Goal: Information Seeking & Learning: Compare options

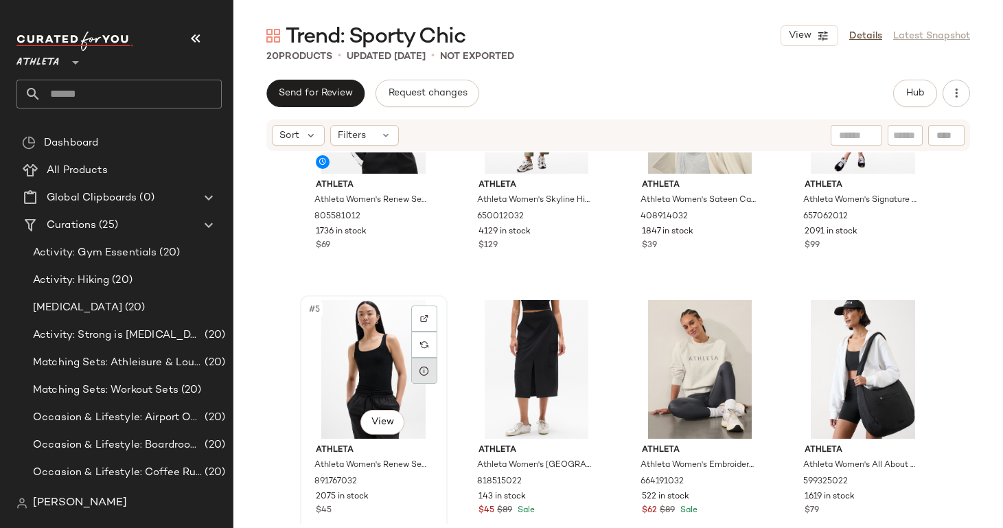
scroll to position [127, 0]
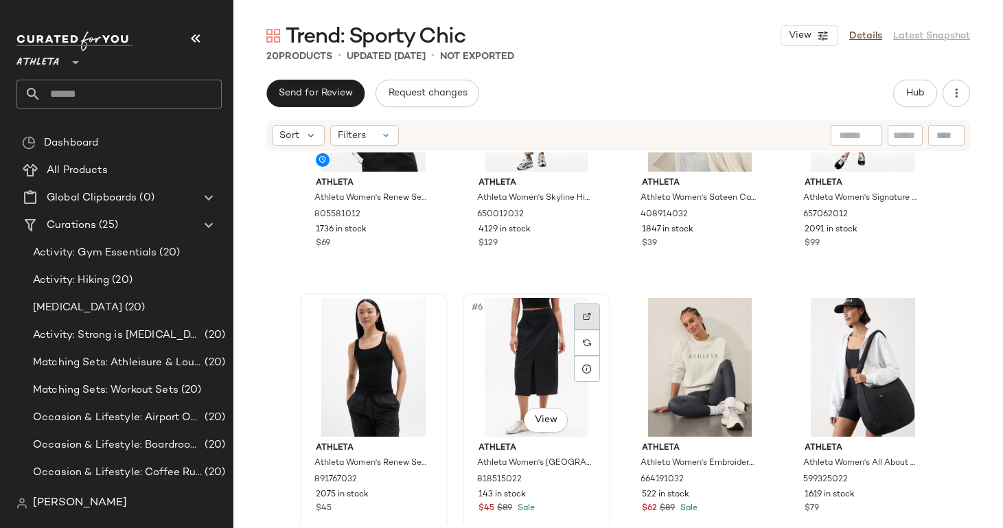
click at [574, 315] on div at bounding box center [587, 316] width 26 height 26
click at [740, 315] on div at bounding box center [750, 316] width 26 height 26
click at [909, 316] on img at bounding box center [913, 316] width 8 height 8
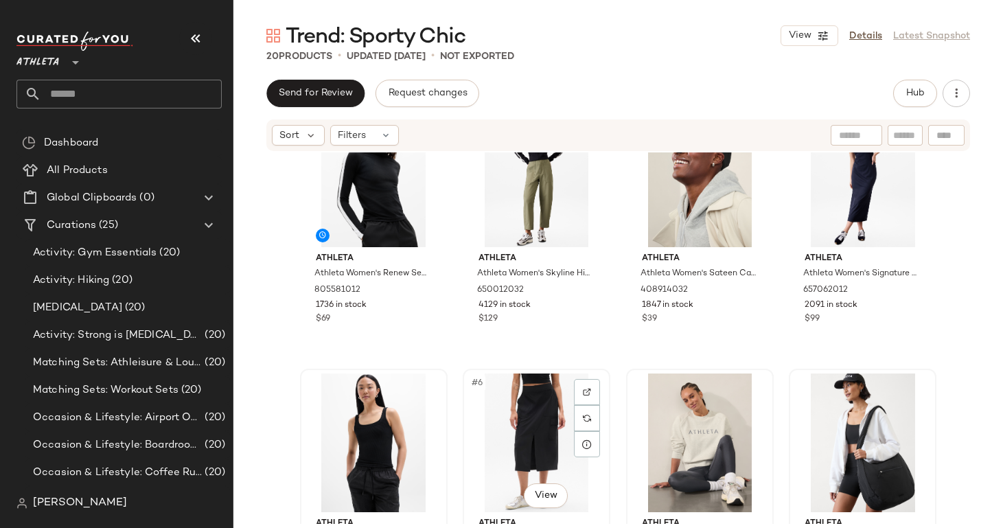
scroll to position [0, 0]
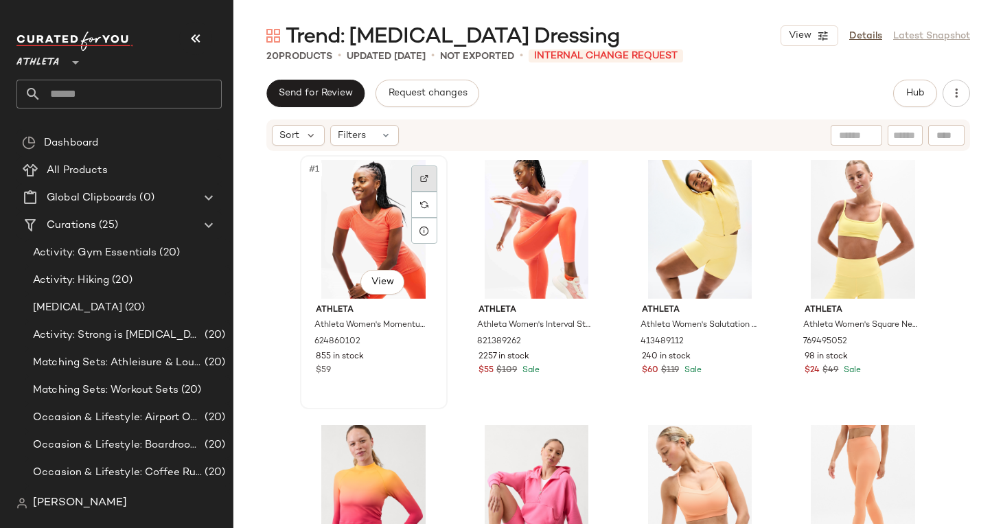
click at [415, 177] on div at bounding box center [424, 178] width 26 height 26
click at [589, 172] on div at bounding box center [587, 178] width 26 height 26
click at [750, 177] on img at bounding box center [750, 178] width 8 height 8
click at [909, 183] on div at bounding box center [913, 178] width 26 height 26
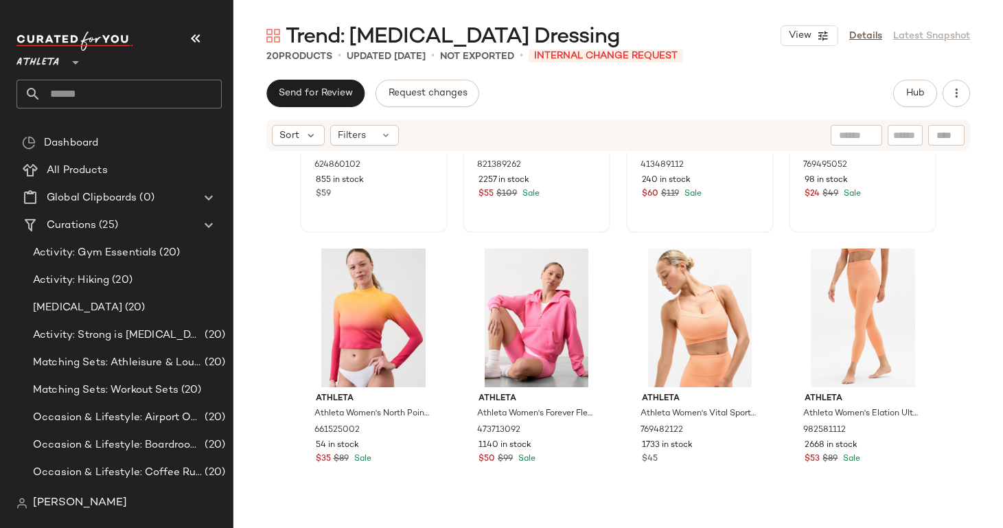
scroll to position [217, 0]
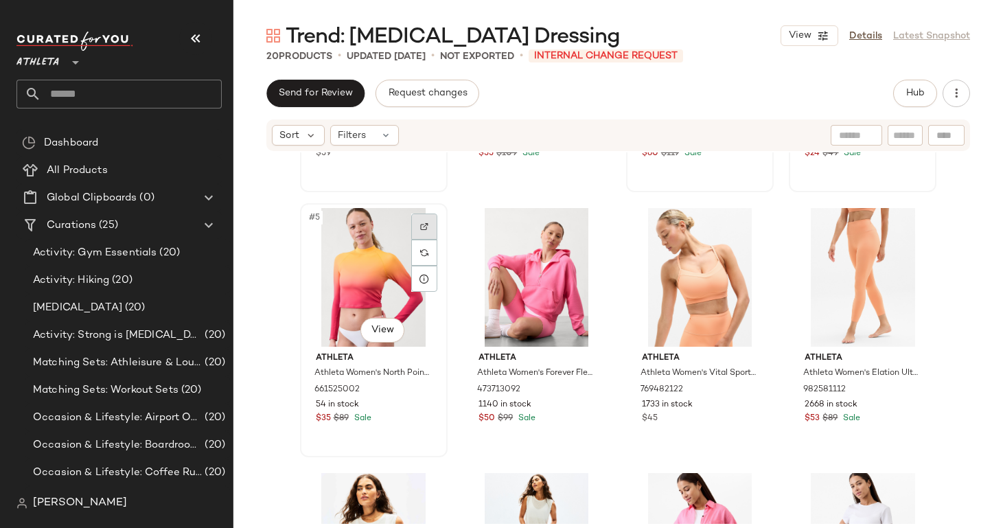
click at [421, 218] on div at bounding box center [424, 226] width 26 height 26
click at [587, 226] on div at bounding box center [587, 226] width 26 height 26
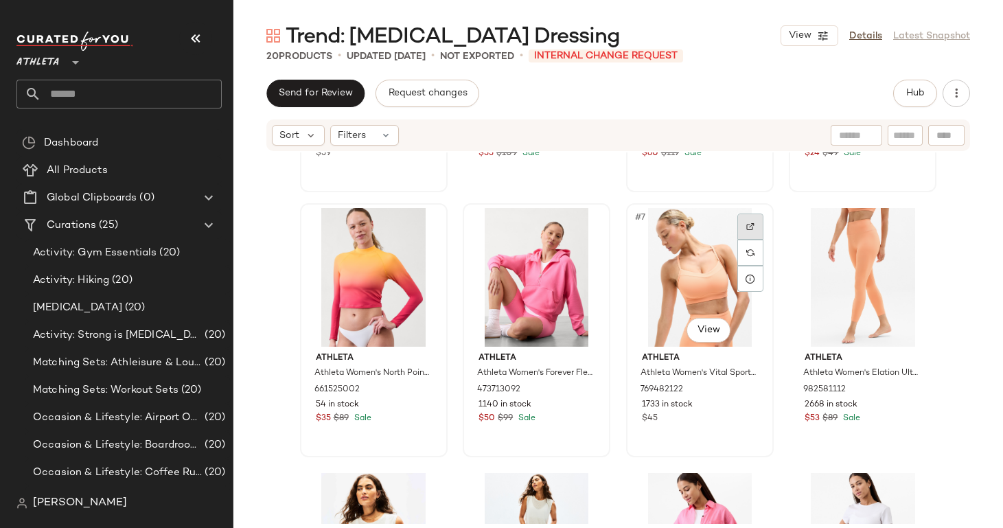
click at [746, 226] on img at bounding box center [750, 226] width 8 height 8
click at [916, 231] on div at bounding box center [913, 226] width 26 height 26
